Goal: Task Accomplishment & Management: Complete application form

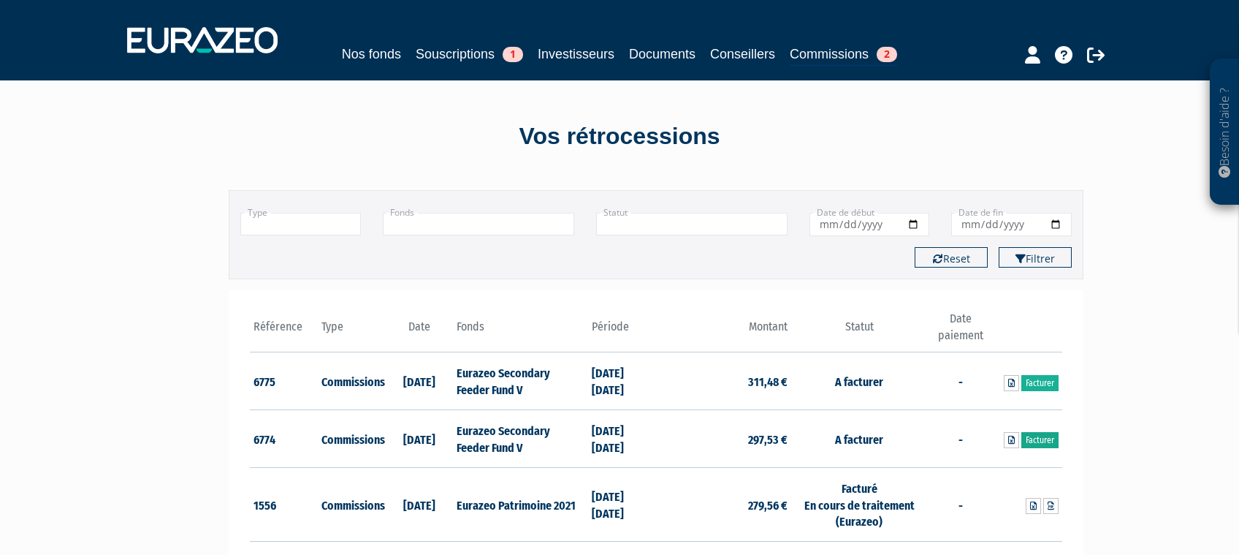
click at [1051, 446] on link "Facturer" at bounding box center [1039, 440] width 37 height 16
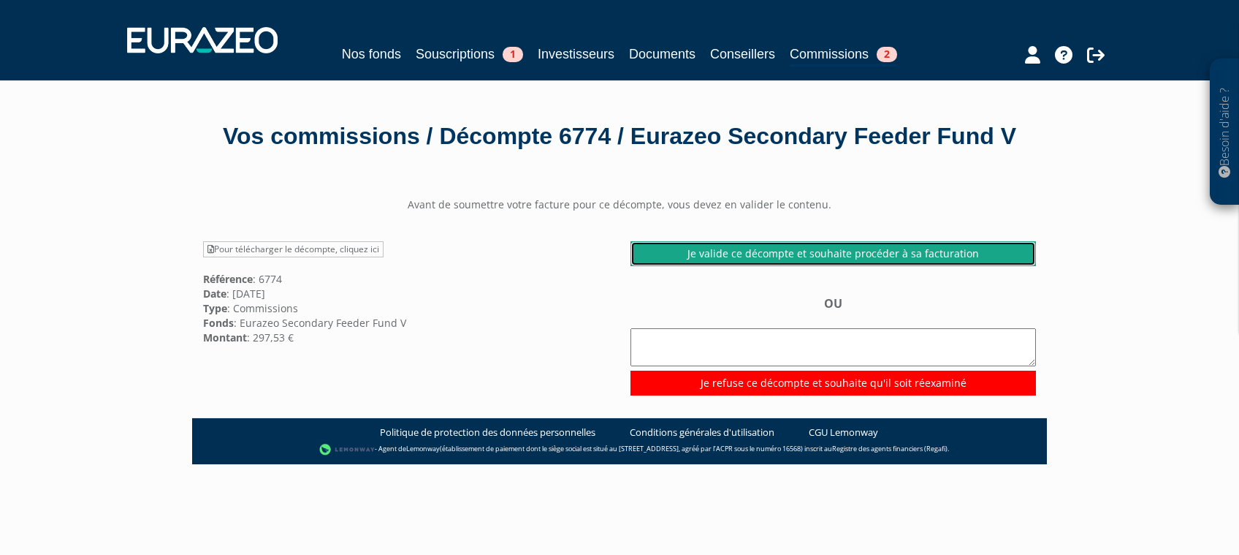
click at [804, 266] on link "Je valide ce décompte et souhaite procéder à sa facturation" at bounding box center [834, 253] width 406 height 25
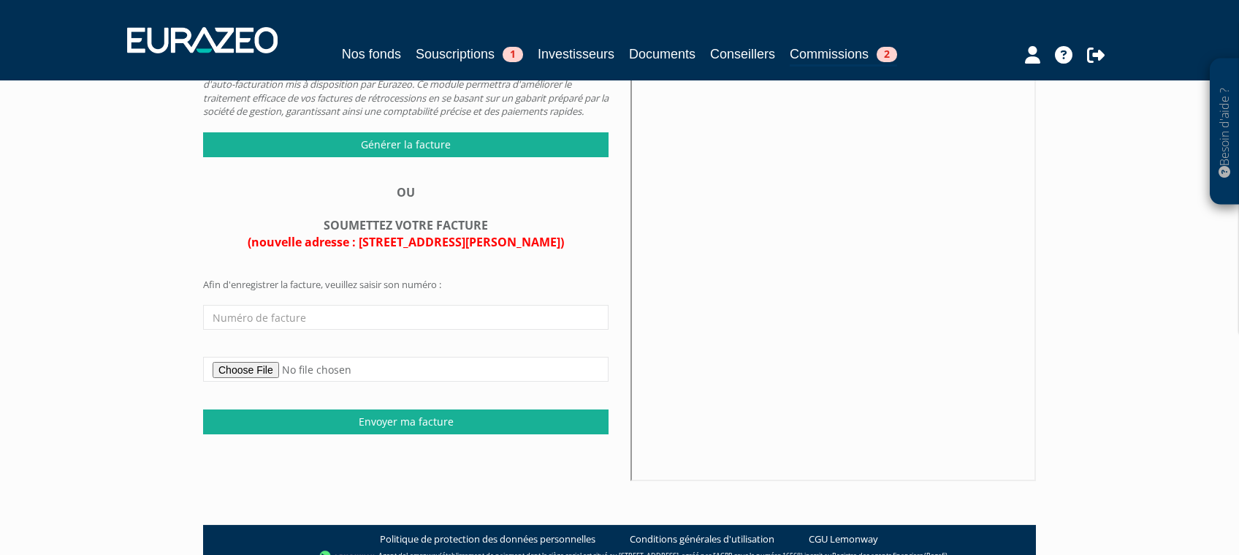
scroll to position [207, 0]
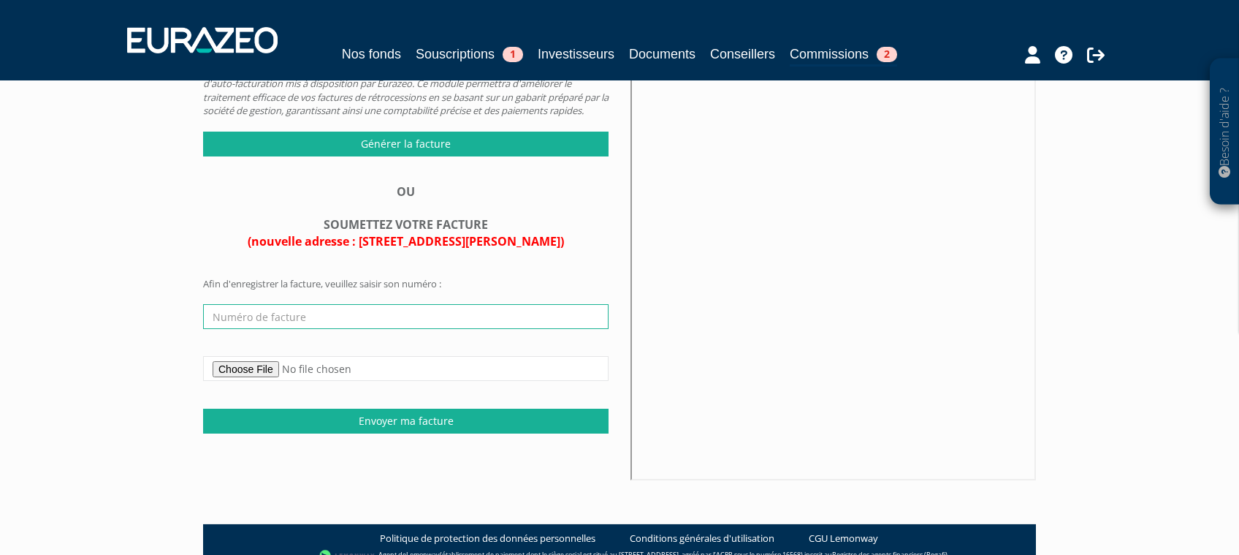
click at [362, 329] on input "text" at bounding box center [406, 316] width 406 height 25
type input "1140"
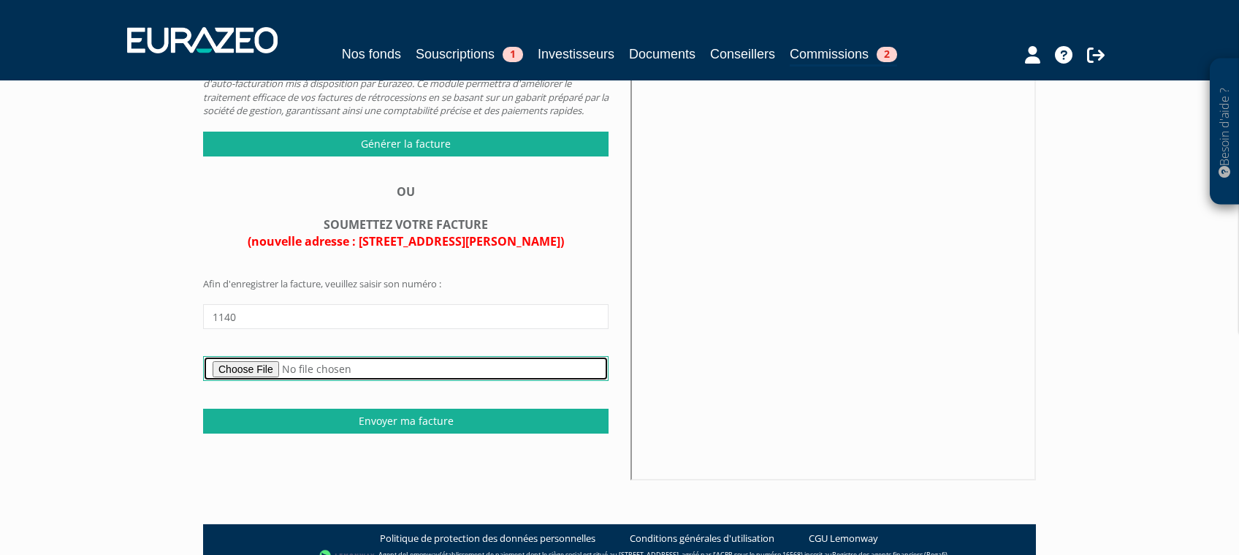
click at [224, 381] on input "file" at bounding box center [406, 368] width 406 height 25
type input "C:\fakepath\F1140 DECOMPTE RETROCESSIONS EURAZEO SECONDARY FEEDER - S1 2025.pdf"
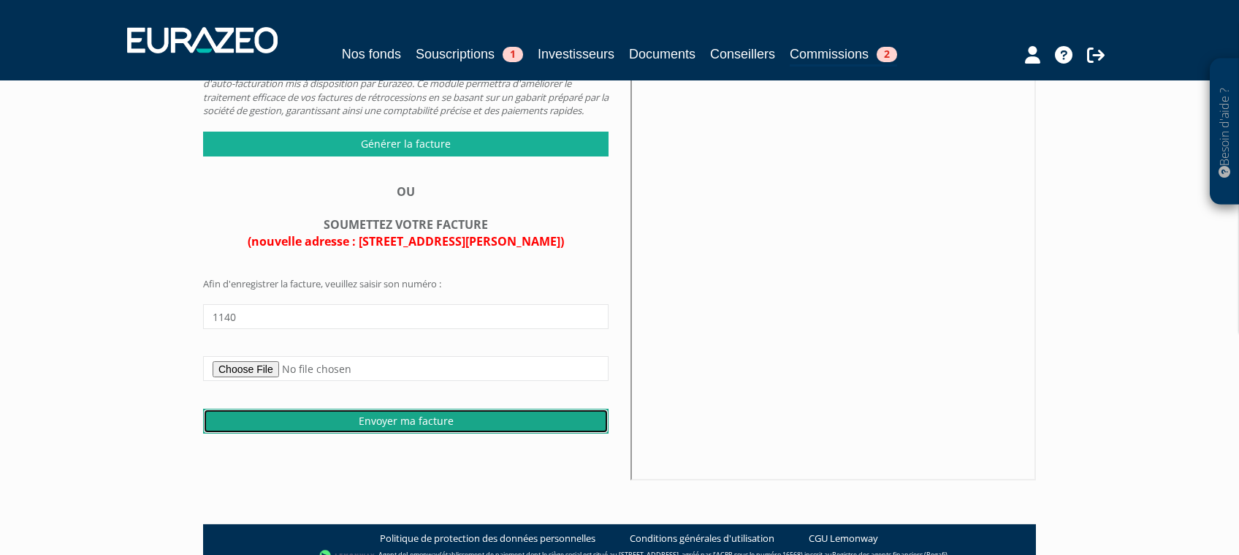
click at [460, 433] on input "Envoyer ma facture" at bounding box center [406, 420] width 406 height 25
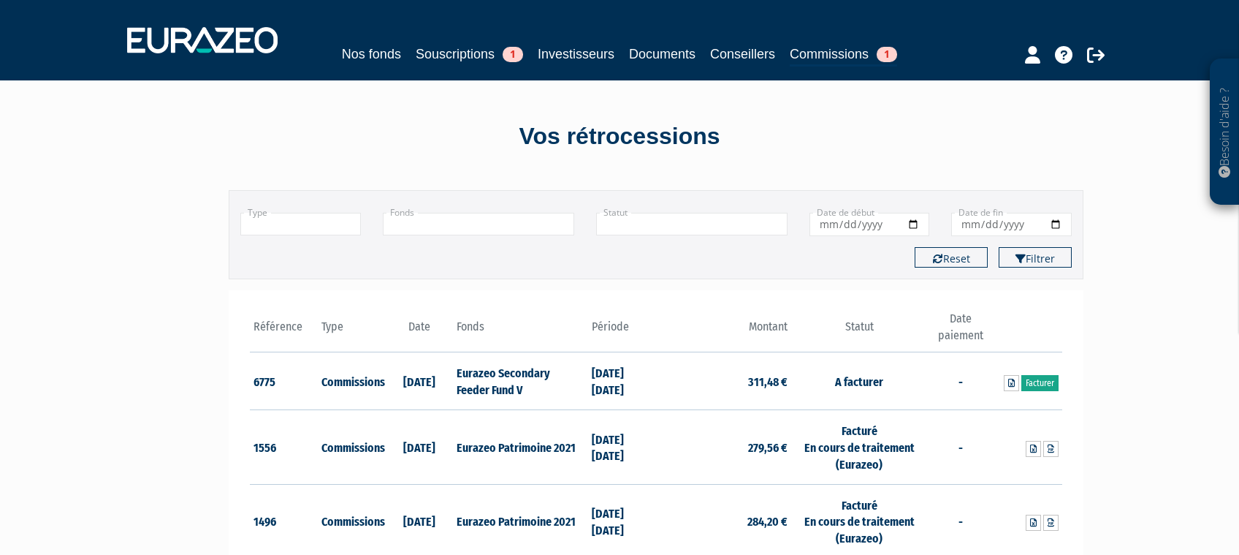
click at [1041, 386] on link "Facturer" at bounding box center [1039, 383] width 37 height 16
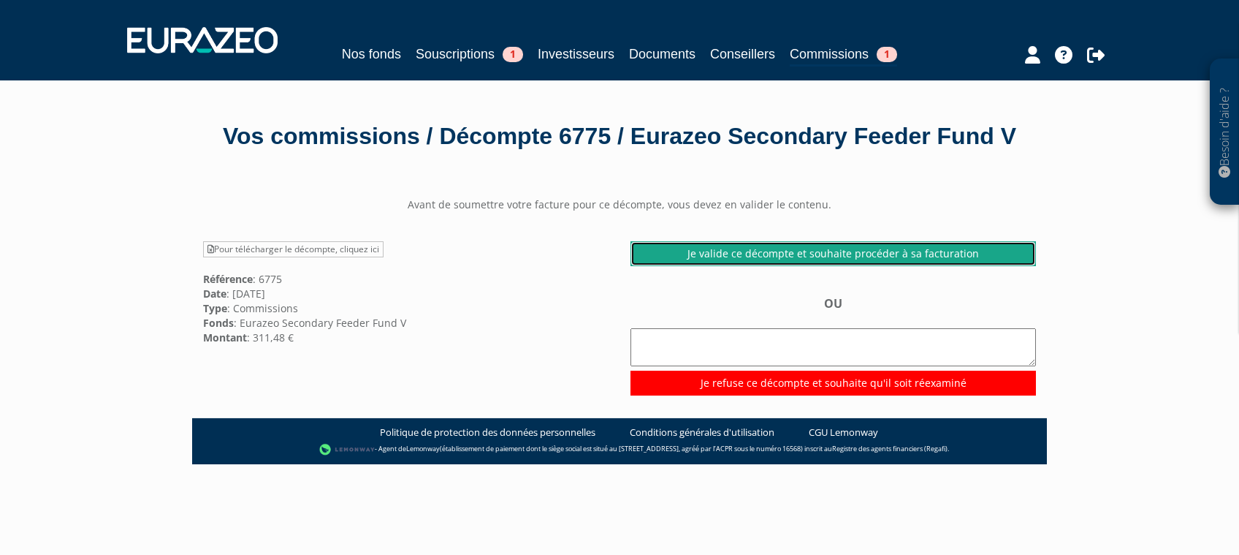
click at [757, 266] on link "Je valide ce décompte et souhaite procéder à sa facturation" at bounding box center [834, 253] width 406 height 25
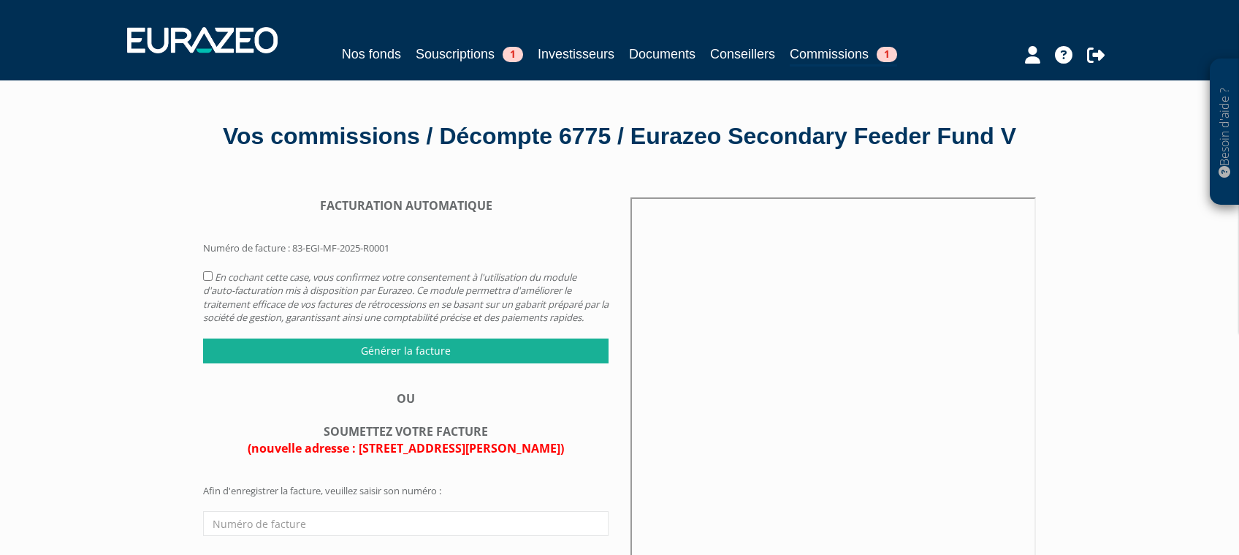
scroll to position [276, 0]
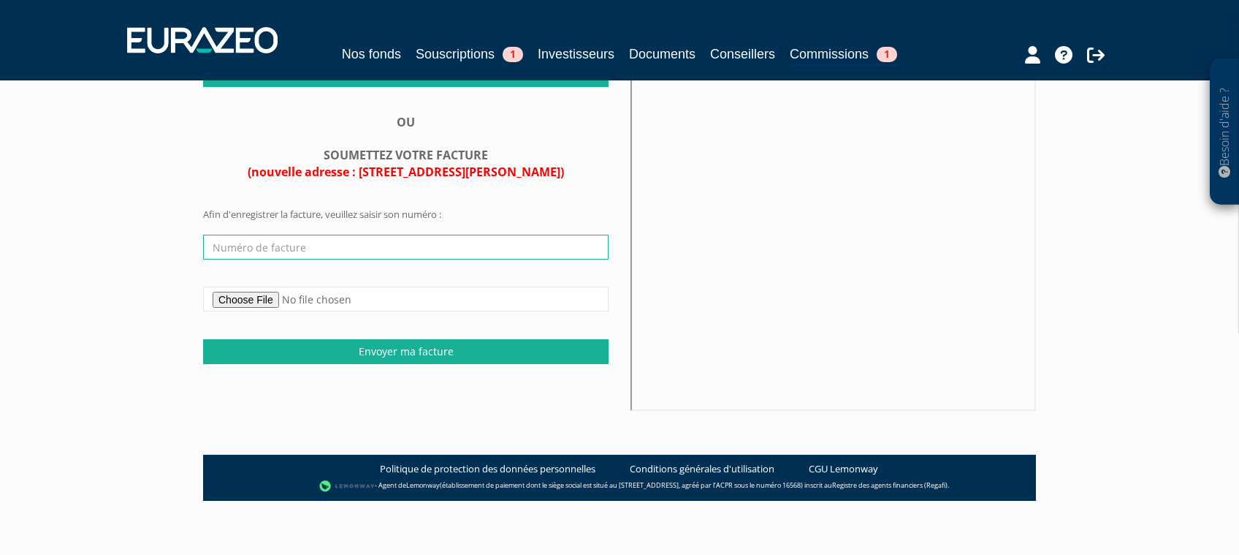
click at [303, 259] on input "text" at bounding box center [406, 247] width 406 height 25
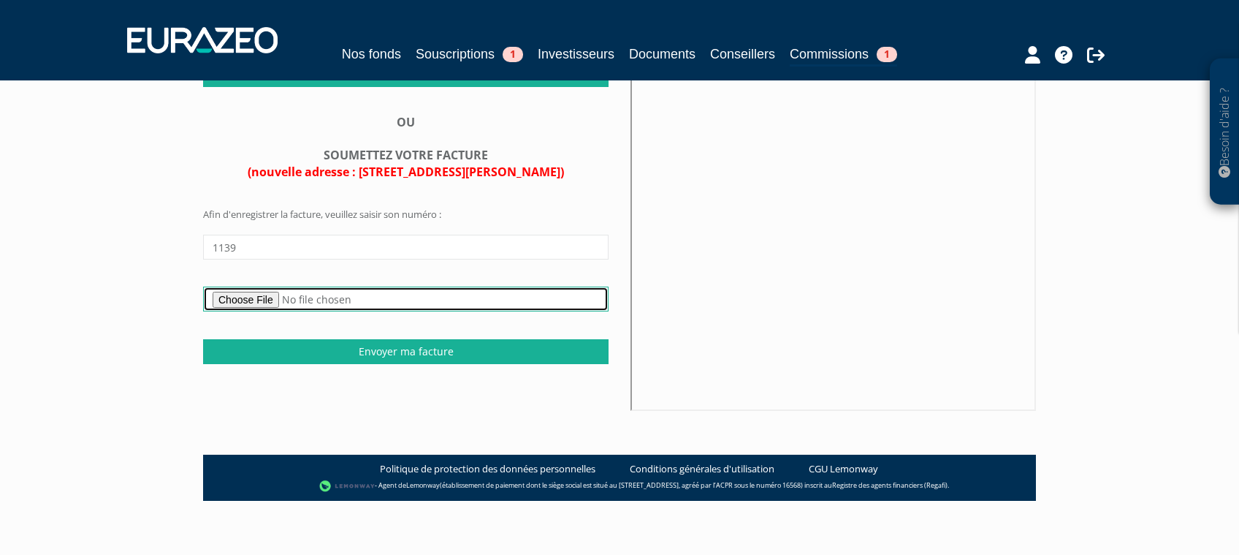
click at [246, 311] on input "file" at bounding box center [406, 298] width 406 height 25
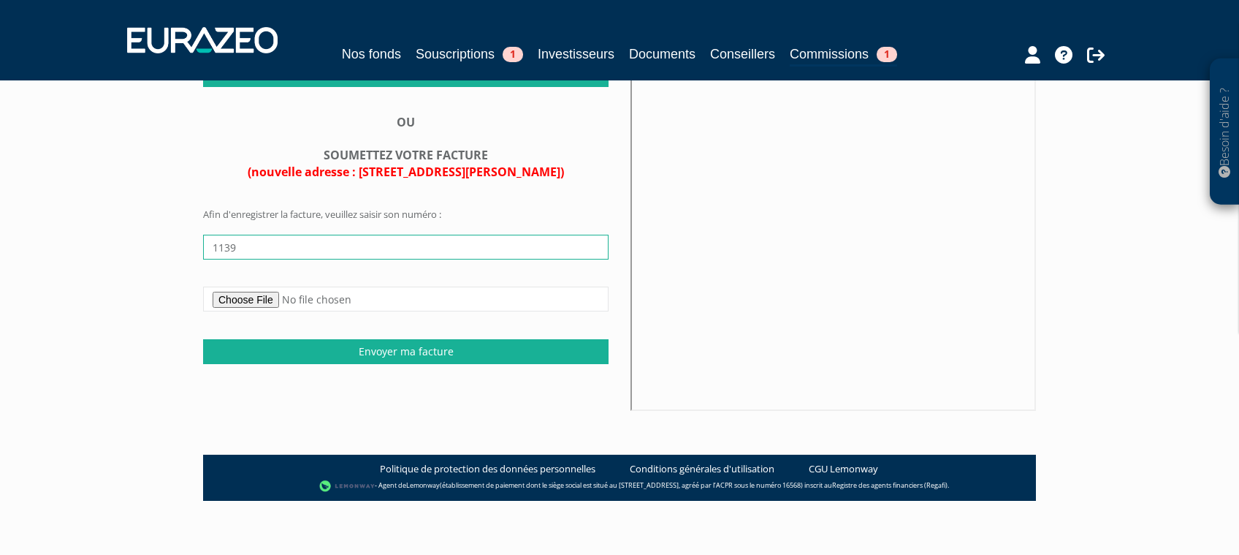
click at [257, 259] on input "1139" at bounding box center [406, 247] width 406 height 25
type input "1140"
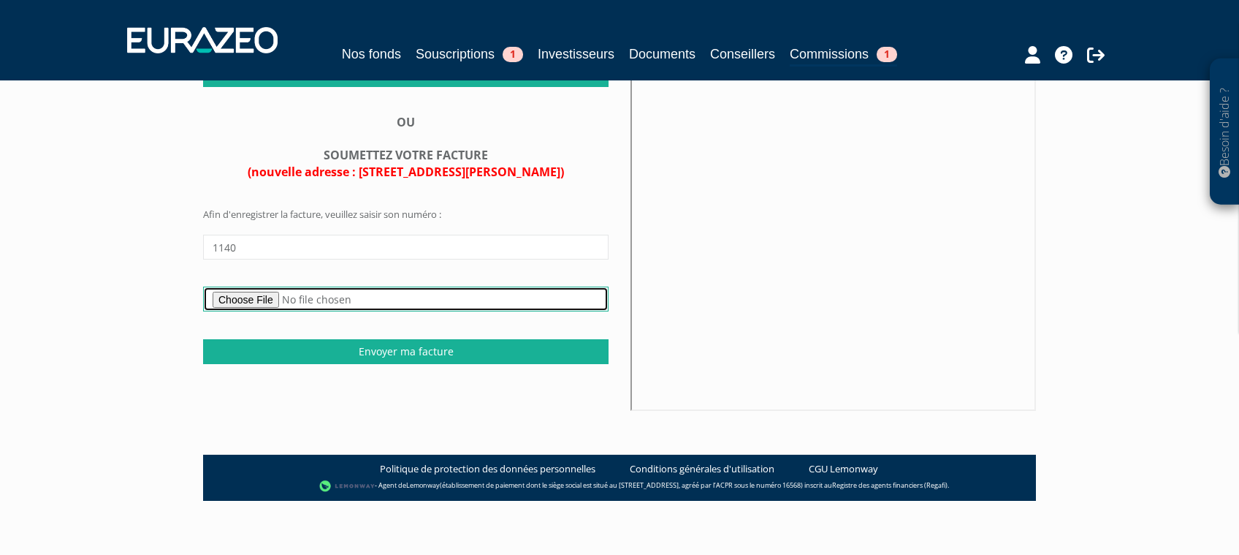
click at [261, 311] on input "file" at bounding box center [406, 298] width 406 height 25
type input "C:\fakepath\F1140 DECOMPTE RETROCESSIONS EURAZEO SECONDARY FEEDER - S1 2025.pdf"
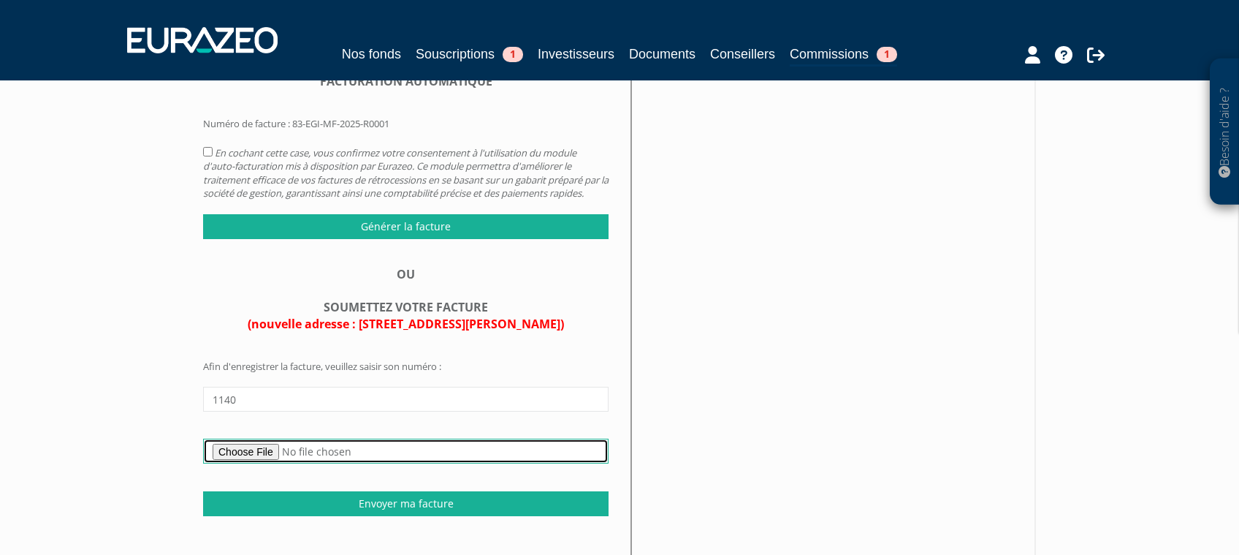
scroll to position [191, 0]
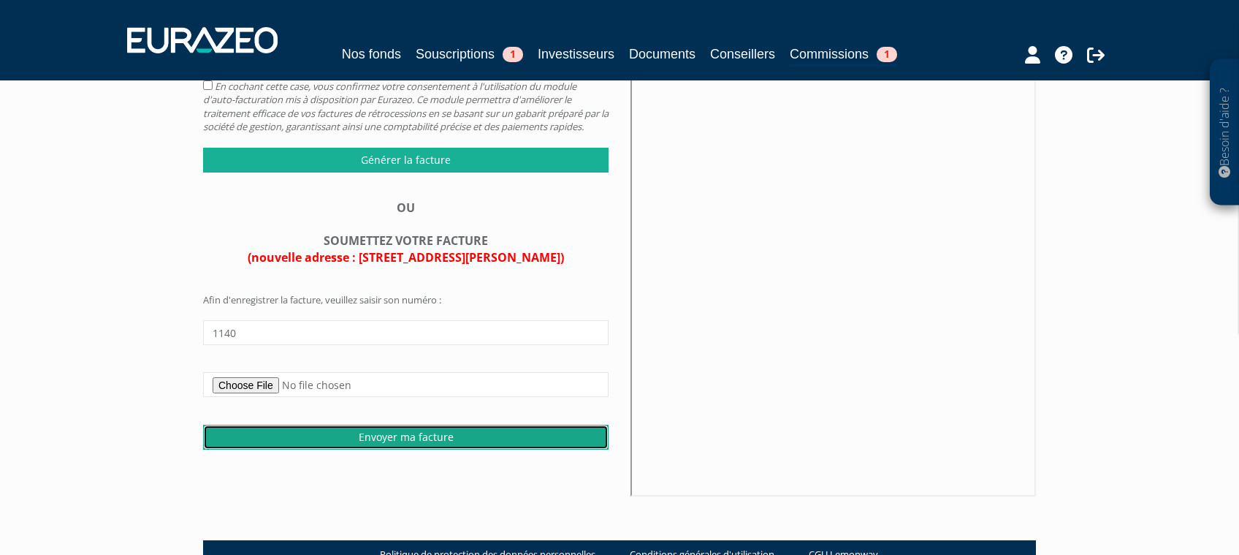
click at [407, 449] on input "Envoyer ma facture" at bounding box center [406, 437] width 406 height 25
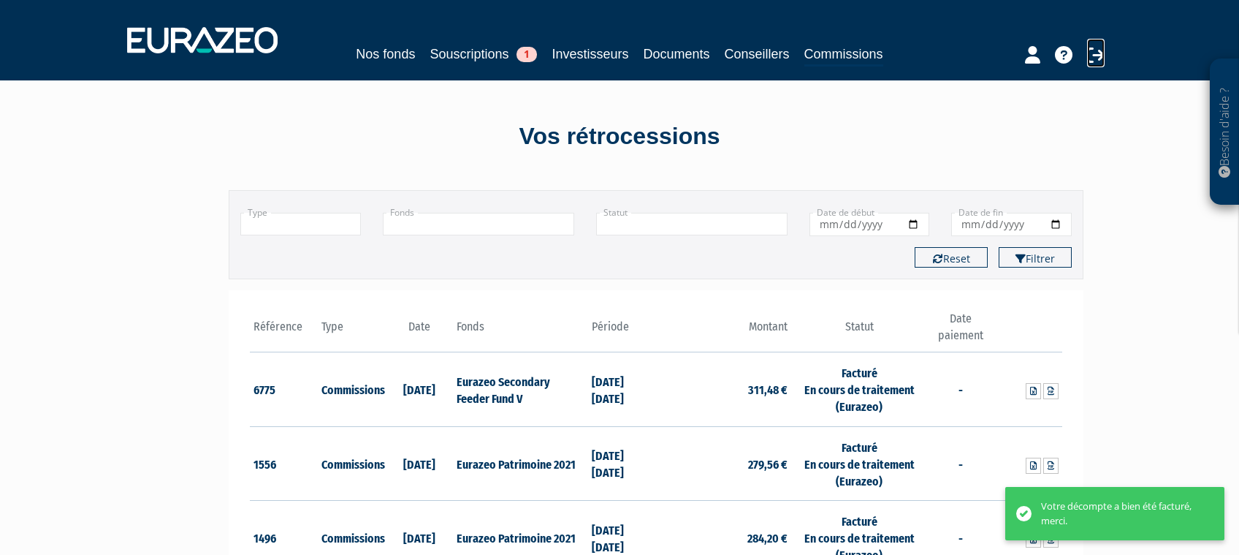
click at [1093, 56] on icon at bounding box center [1096, 55] width 18 height 18
